Goal: Information Seeking & Learning: Learn about a topic

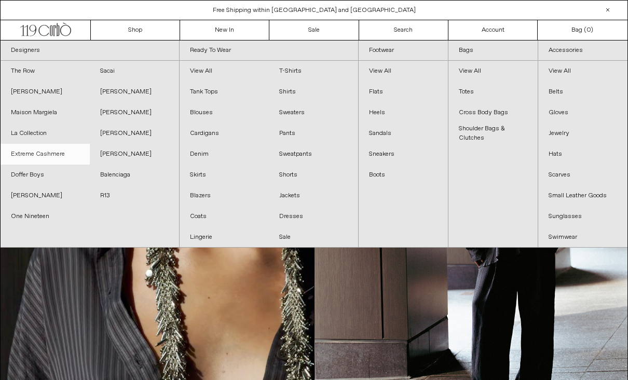
click at [33, 157] on link "Extreme Cashmere" at bounding box center [45, 154] width 89 height 21
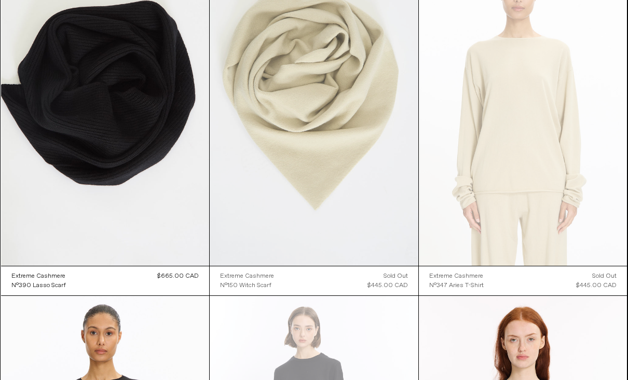
scroll to position [5248, 0]
click at [285, 163] on at bounding box center [314, 109] width 208 height 313
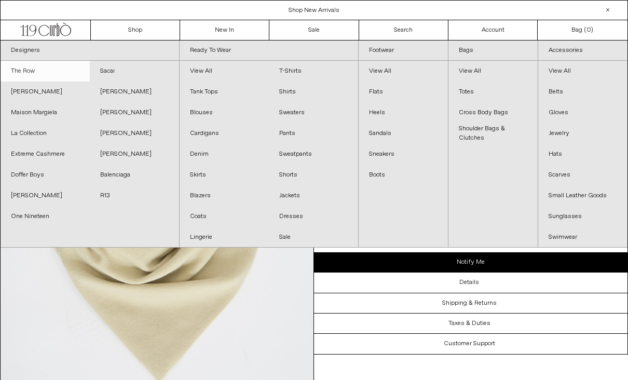
click at [23, 74] on link "The Row" at bounding box center [45, 71] width 89 height 21
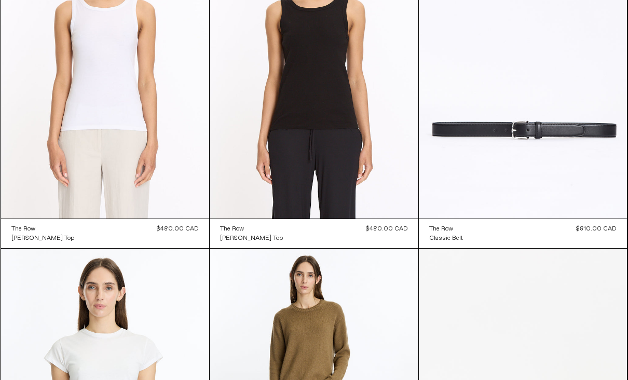
scroll to position [9751, 0]
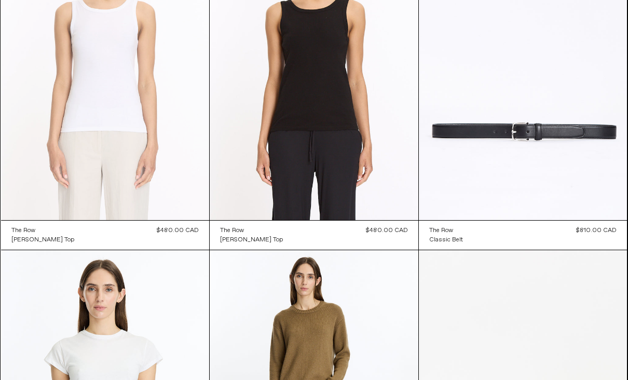
click at [65, 109] on at bounding box center [105, 64] width 208 height 312
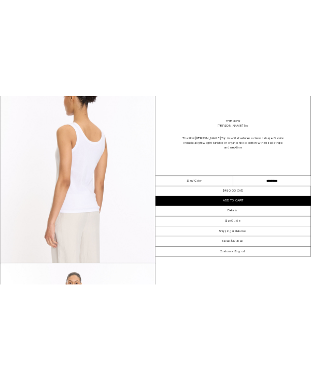
scroll to position [394, 0]
